Goal: Task Accomplishment & Management: Use online tool/utility

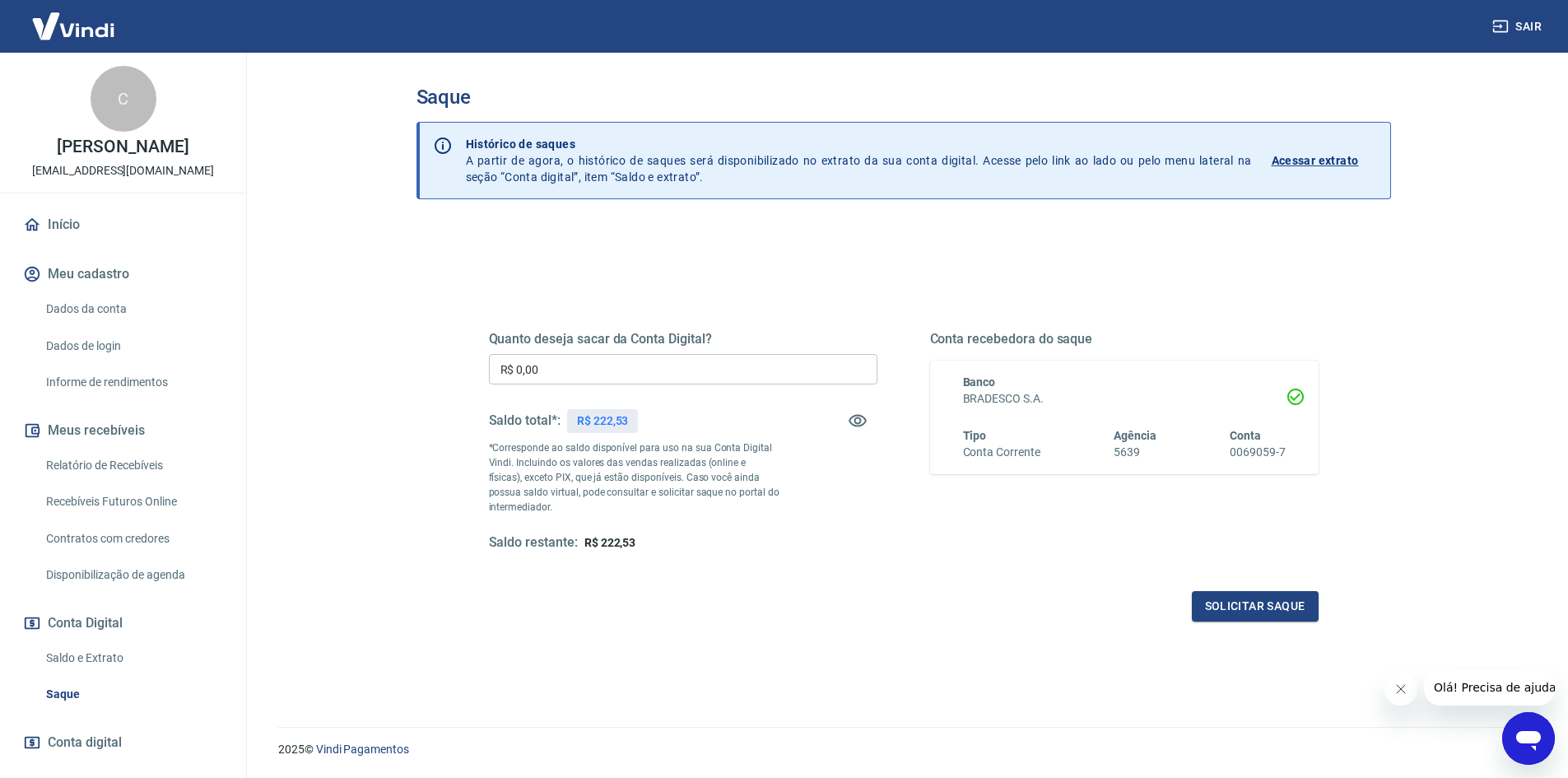
click at [608, 373] on input "R$ 0,00" at bounding box center [683, 369] width 389 height 30
type input "R$ 222,53"
click at [1225, 601] on button "Solicitar saque" at bounding box center [1256, 606] width 127 height 30
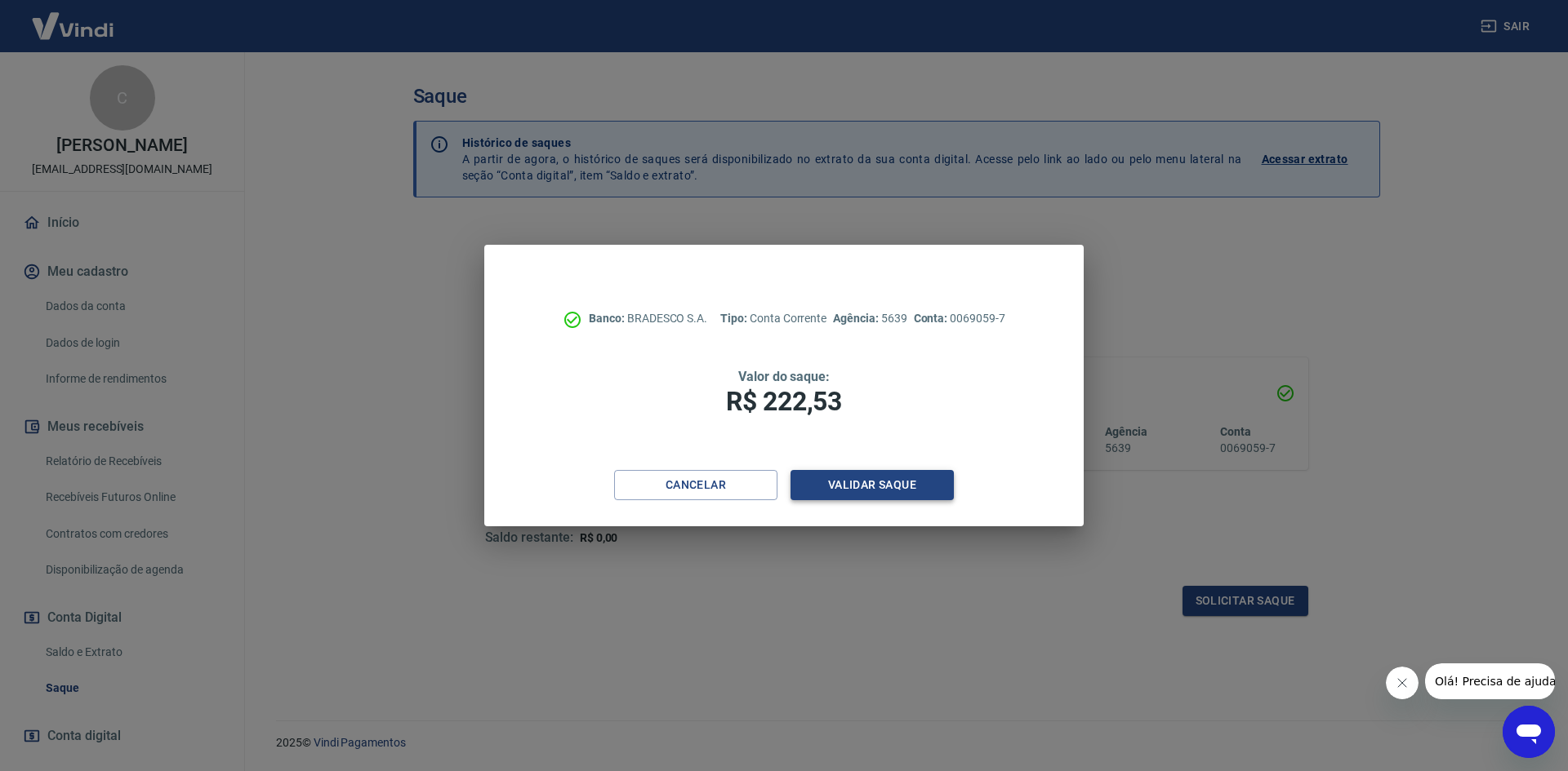
click at [899, 488] on button "Validar saque" at bounding box center [872, 485] width 163 height 30
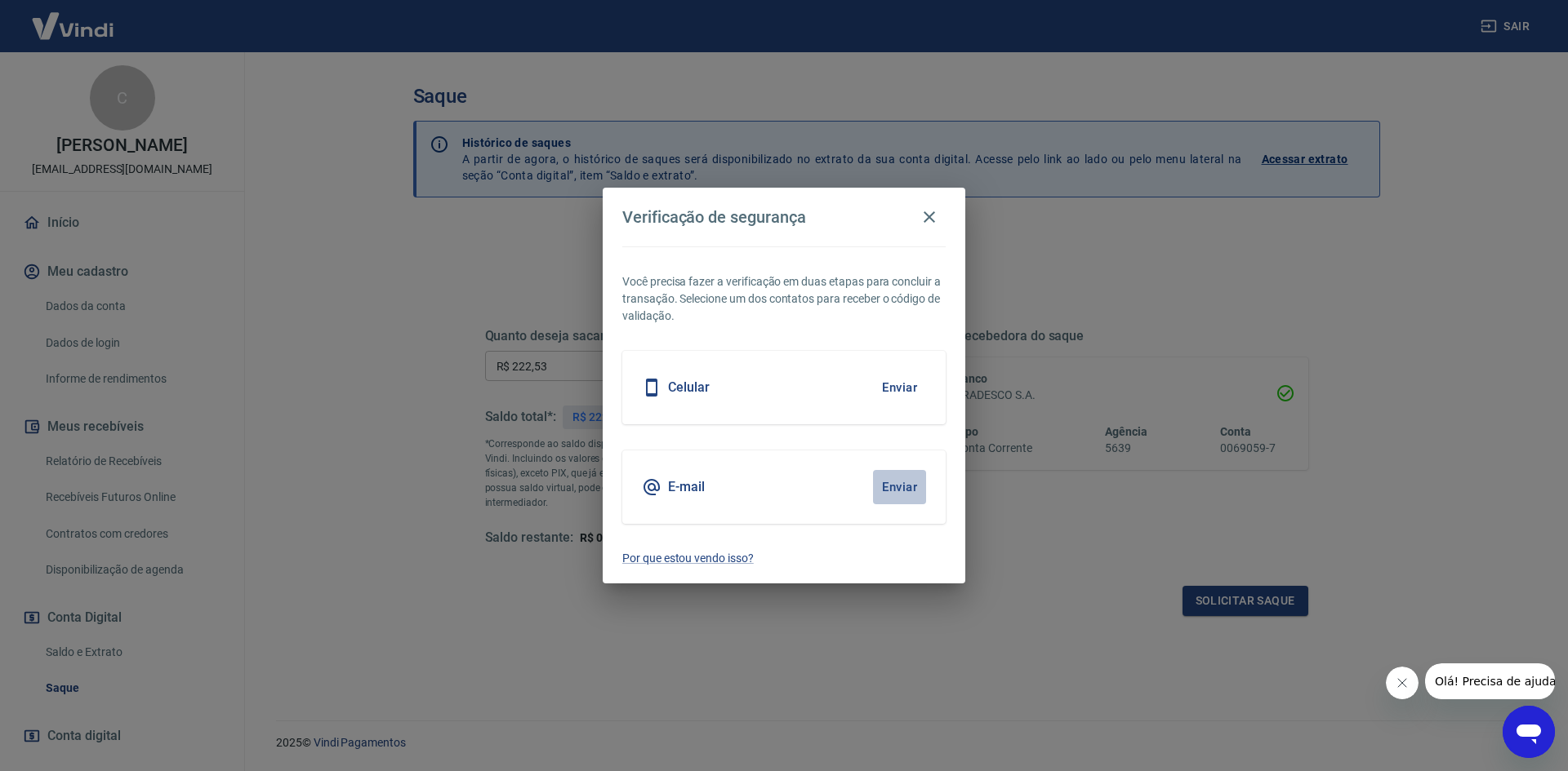
click at [906, 492] on button "Enviar" at bounding box center [900, 488] width 53 height 35
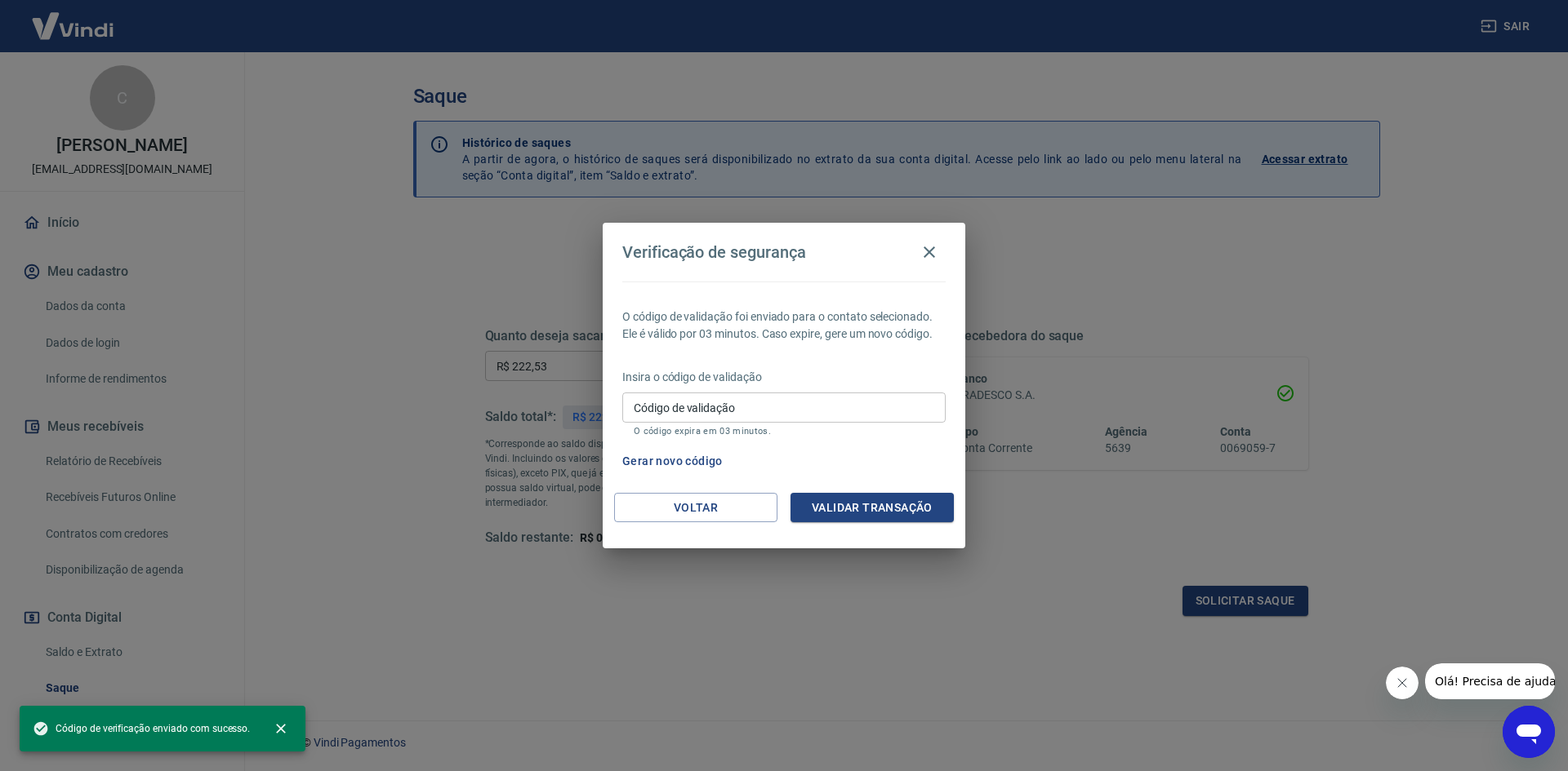
click at [838, 416] on input "Código de validação" at bounding box center [784, 407] width 324 height 30
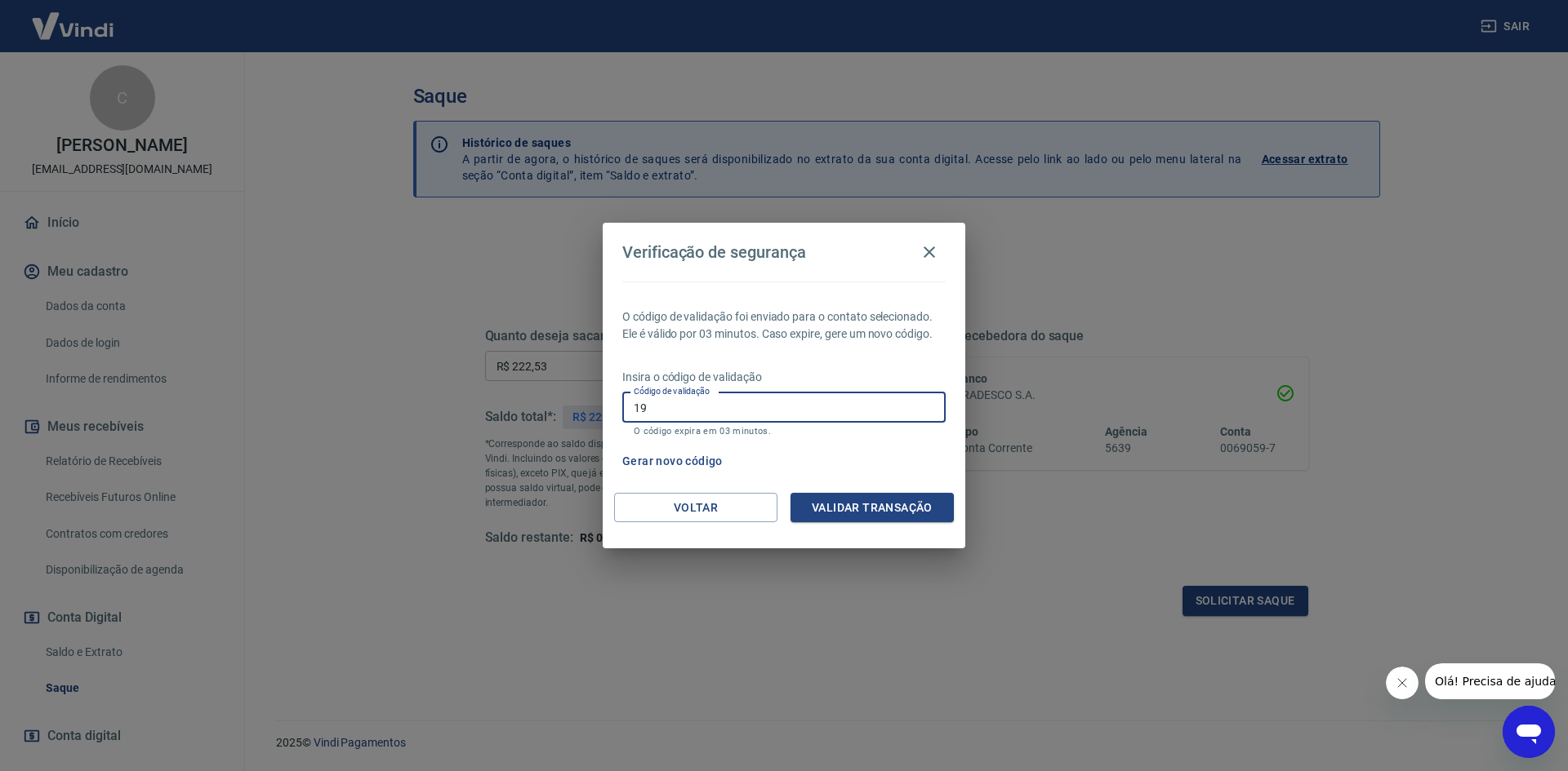
type input "1"
type input "941585"
click at [851, 502] on button "Validar transação" at bounding box center [872, 508] width 163 height 30
